Goal: Navigation & Orientation: Find specific page/section

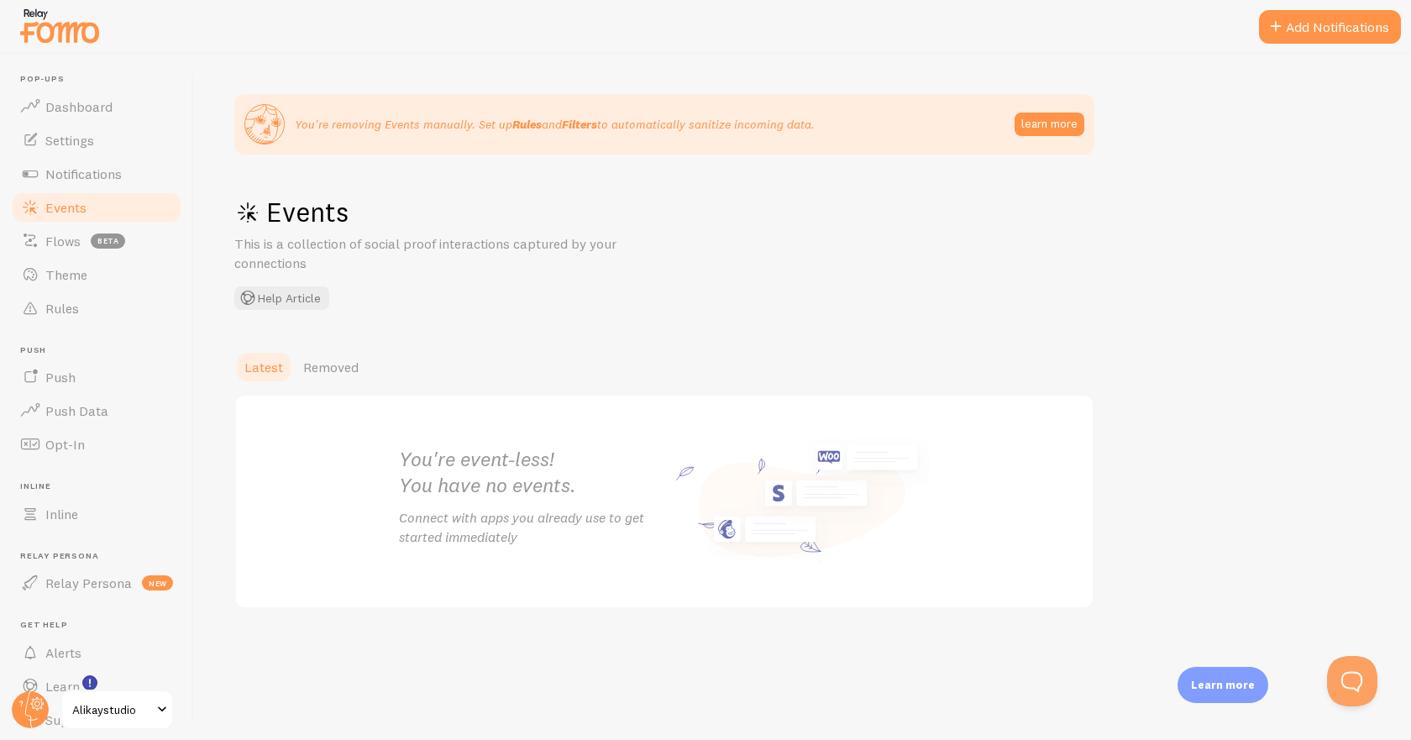
click at [83, 199] on span "Events" at bounding box center [65, 207] width 41 height 17
click at [331, 365] on span "Removed" at bounding box center [330, 367] width 55 height 17
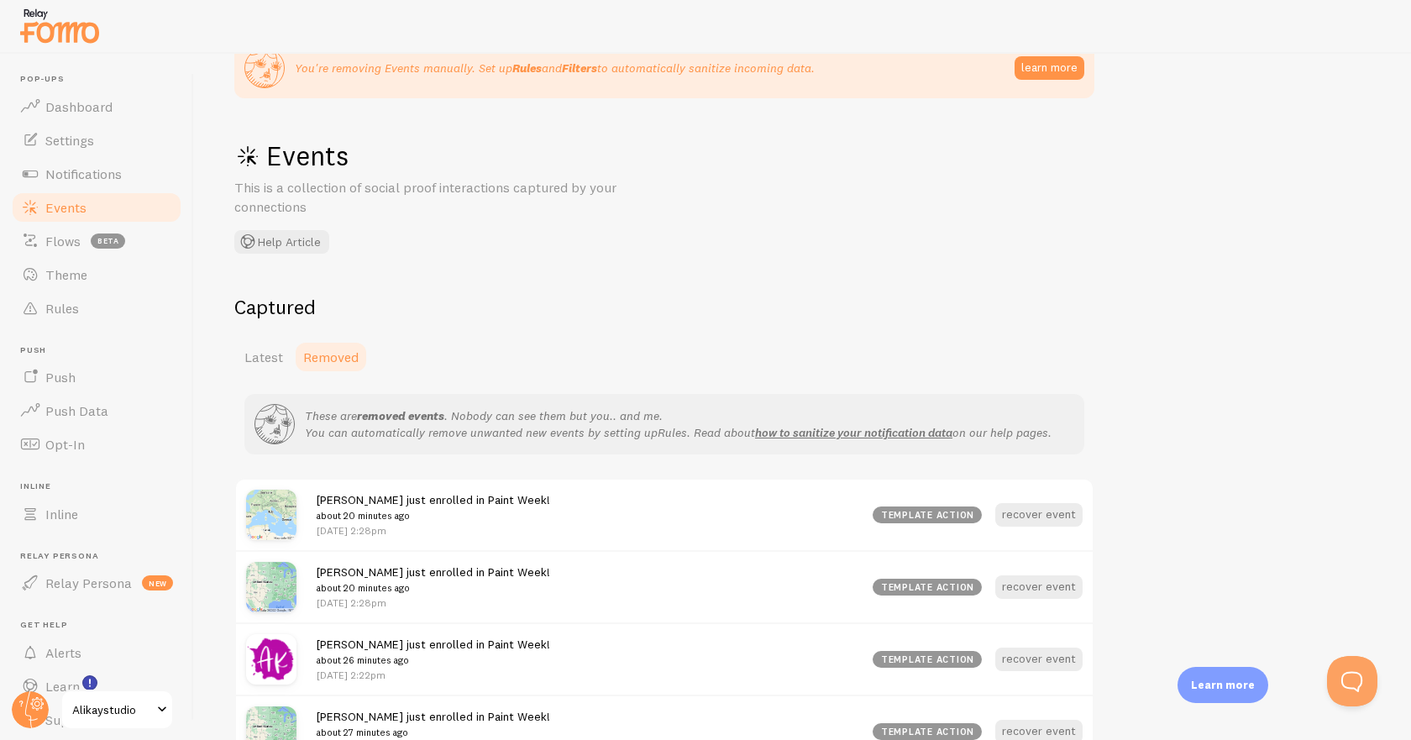
scroll to position [84, 0]
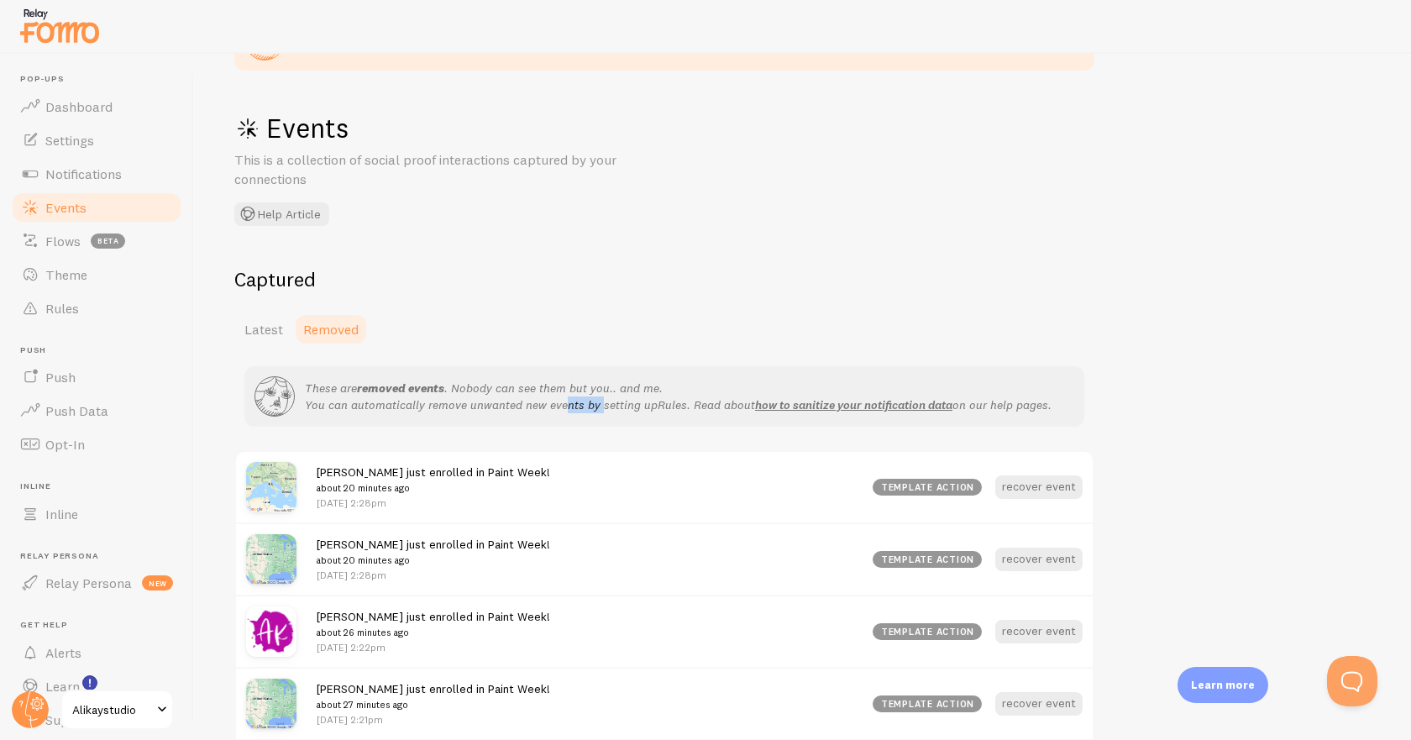
drag, startPoint x: 418, startPoint y: 408, endPoint x: 620, endPoint y: 407, distance: 201.5
click at [620, 407] on p "These are removed events . Nobody can see them but you.. and me. You can automa…" at bounding box center [678, 396] width 746 height 34
click at [620, 408] on p "These are removed events . Nobody can see them but you.. and me. You can automa…" at bounding box center [678, 396] width 746 height 34
drag, startPoint x: 463, startPoint y: 396, endPoint x: 406, endPoint y: 396, distance: 57.9
click at [406, 396] on p "These are removed events . Nobody can see them but you.. and me. You can automa…" at bounding box center [678, 396] width 746 height 34
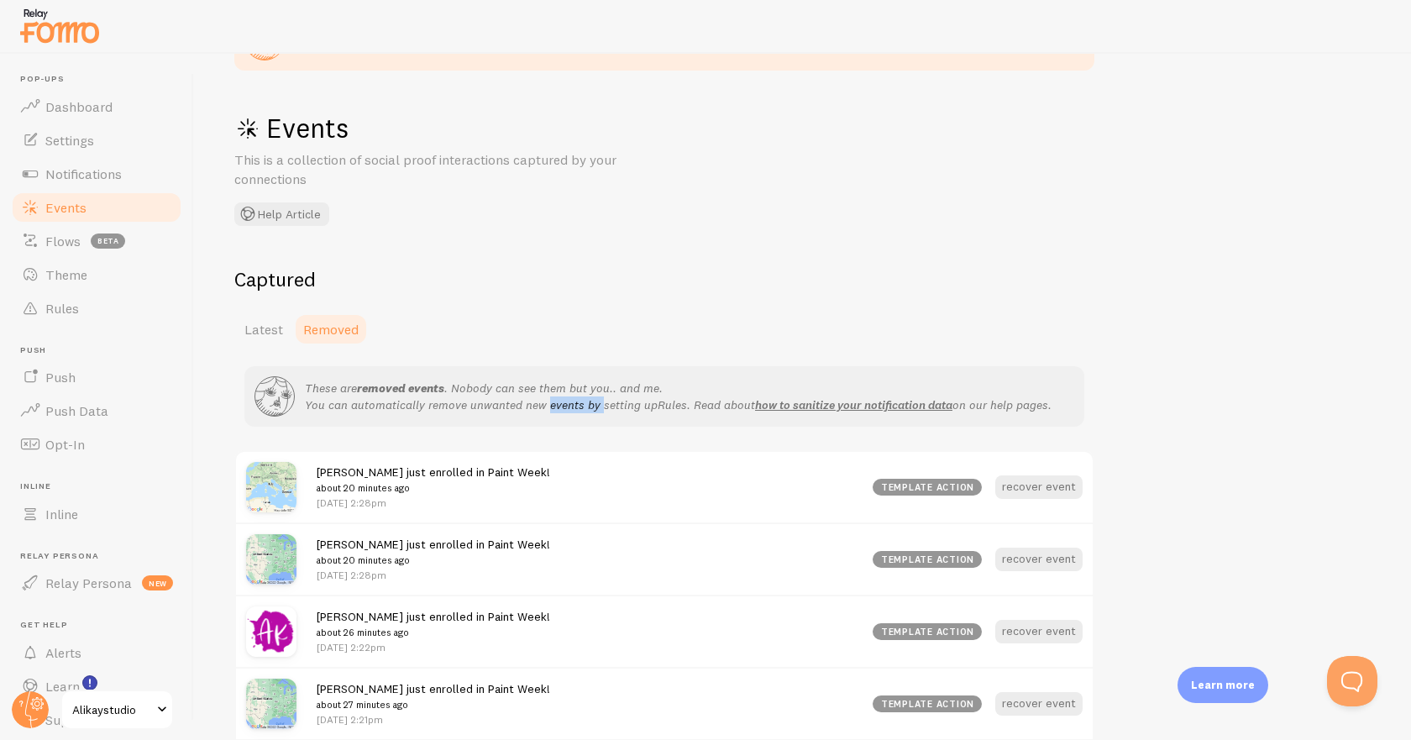
drag, startPoint x: 346, startPoint y: 380, endPoint x: 547, endPoint y: 398, distance: 201.4
click at [523, 395] on p "These are removed events . Nobody can see them but you.. and me. You can automa…" at bounding box center [678, 396] width 746 height 34
drag, startPoint x: 606, startPoint y: 410, endPoint x: 486, endPoint y: 393, distance: 121.2
click at [486, 393] on p "These are removed events . Nobody can see them but you.. and me. You can automa…" at bounding box center [678, 396] width 746 height 34
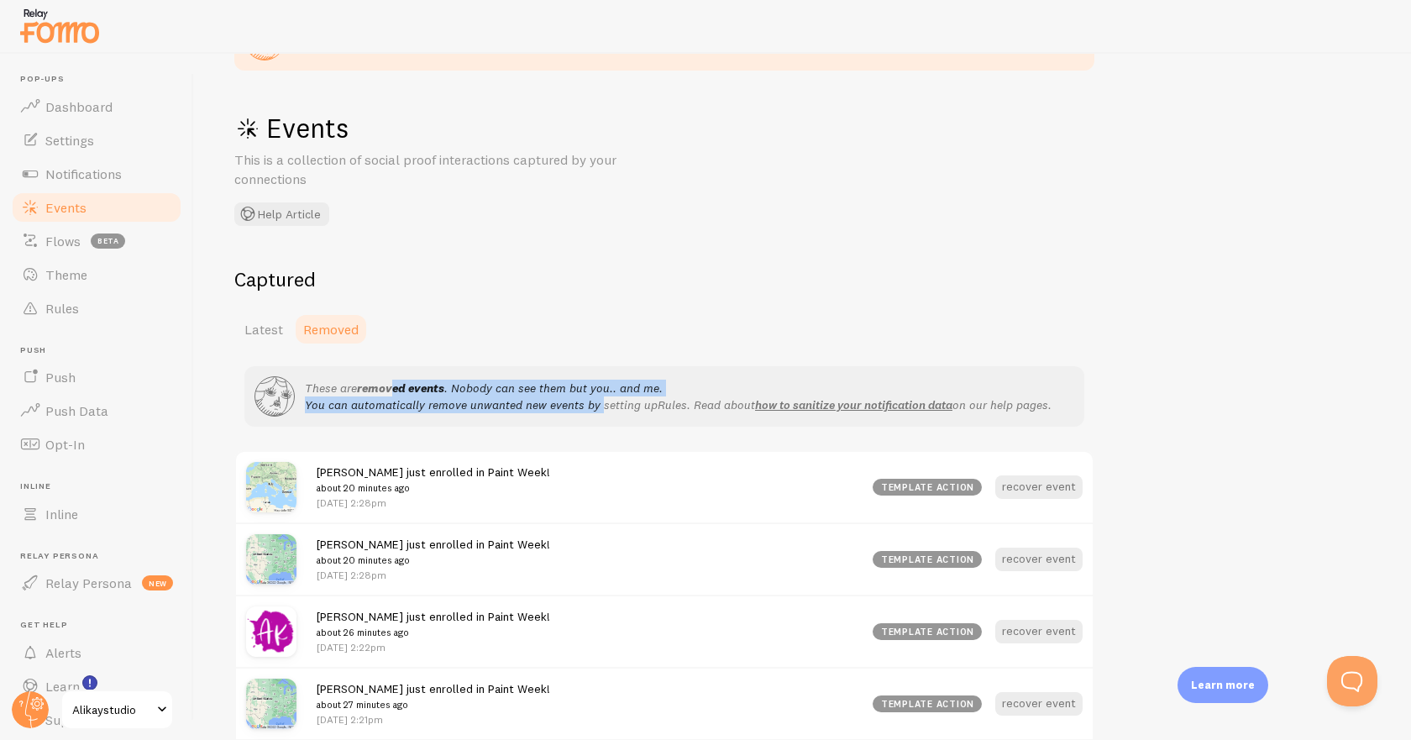
drag, startPoint x: 395, startPoint y: 385, endPoint x: 599, endPoint y: 408, distance: 206.2
click at [599, 408] on p "These are removed events . Nobody can see them but you.. and me. You can automa…" at bounding box center [678, 396] width 746 height 34
drag, startPoint x: 629, startPoint y: 413, endPoint x: 439, endPoint y: 390, distance: 191.2
click at [439, 390] on div "These are removed events . Nobody can see them but you.. and me. You can automa…" at bounding box center [652, 396] width 797 height 40
click at [439, 390] on strong "removed events" at bounding box center [400, 387] width 87 height 15
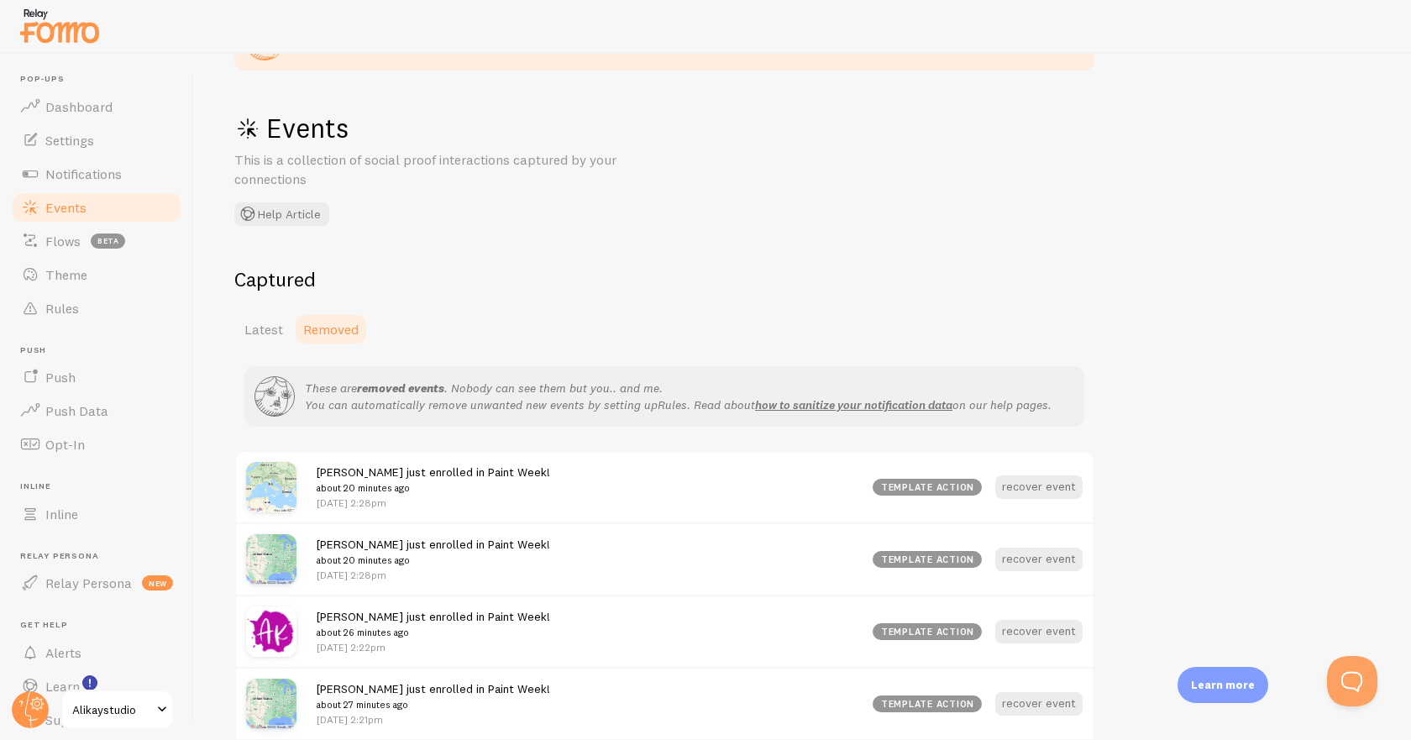
drag, startPoint x: 439, startPoint y: 390, endPoint x: 662, endPoint y: 406, distance: 223.1
click at [655, 405] on p "These are removed events . Nobody can see them but you.. and me. You can automa…" at bounding box center [678, 396] width 746 height 34
click at [664, 406] on icon "Rules" at bounding box center [671, 404] width 29 height 15
drag, startPoint x: 658, startPoint y: 406, endPoint x: 436, endPoint y: 392, distance: 222.9
click at [436, 392] on p "These are removed events . Nobody can see them but you.. and me. You can automa…" at bounding box center [678, 396] width 746 height 34
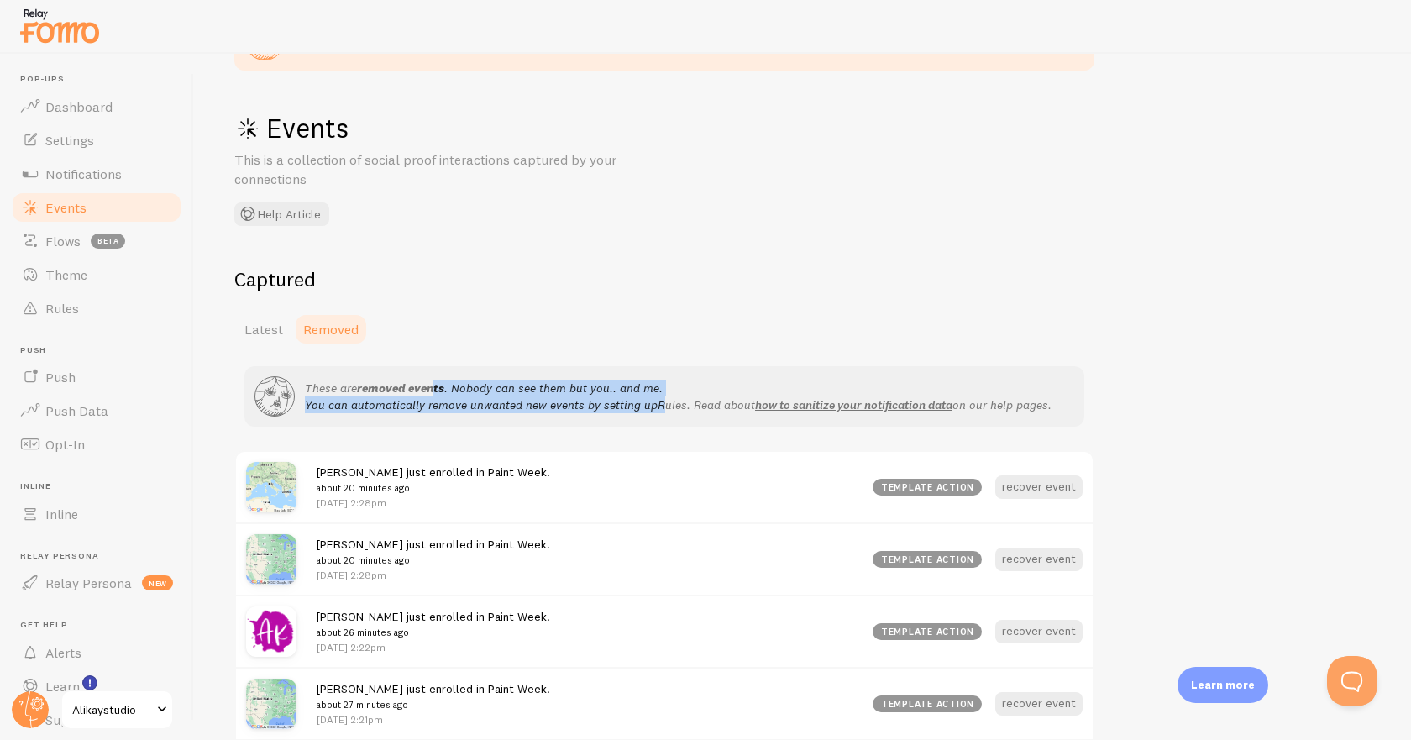
click at [436, 392] on strong "removed events" at bounding box center [400, 387] width 87 height 15
drag, startPoint x: 390, startPoint y: 388, endPoint x: 504, endPoint y: 413, distance: 116.1
click at [502, 413] on div "These are removed events . Nobody can see them but you.. and me. You can automa…" at bounding box center [652, 396] width 797 height 40
click at [508, 413] on div "These are removed events . Nobody can see them but you.. and me. You can automa…" at bounding box center [652, 396] width 797 height 40
